Goal: Task Accomplishment & Management: Manage account settings

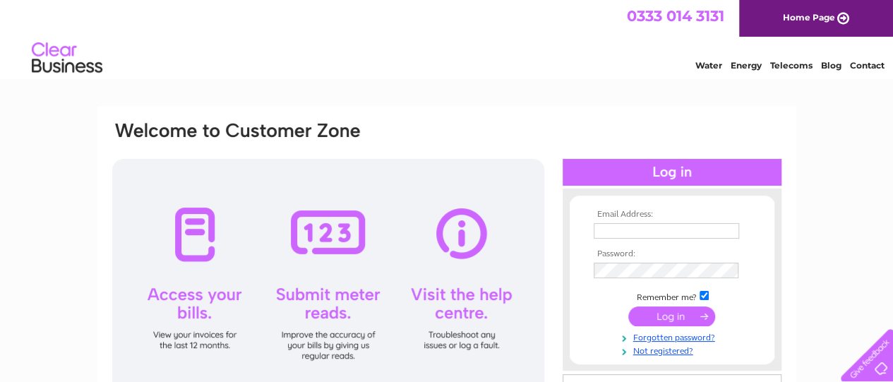
click at [661, 231] on input "text" at bounding box center [665, 231] width 145 height 16
type input "admin@wellbeingscotland.org"
click at [667, 315] on input "submit" at bounding box center [671, 316] width 87 height 20
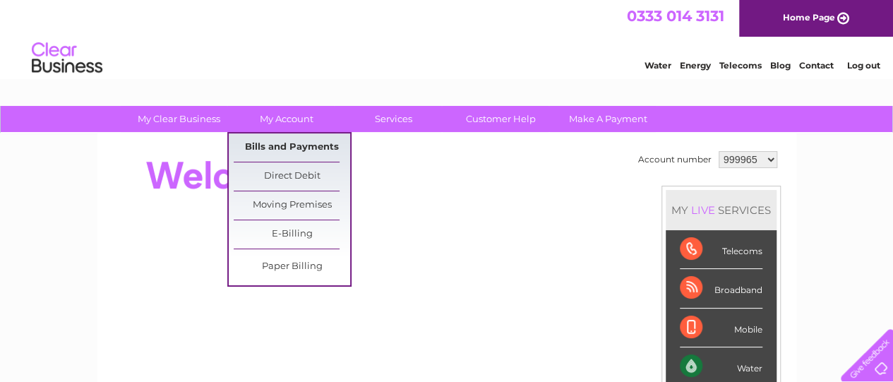
click at [291, 148] on link "Bills and Payments" at bounding box center [292, 147] width 116 height 28
